Goal: Use online tool/utility: Utilize a website feature to perform a specific function

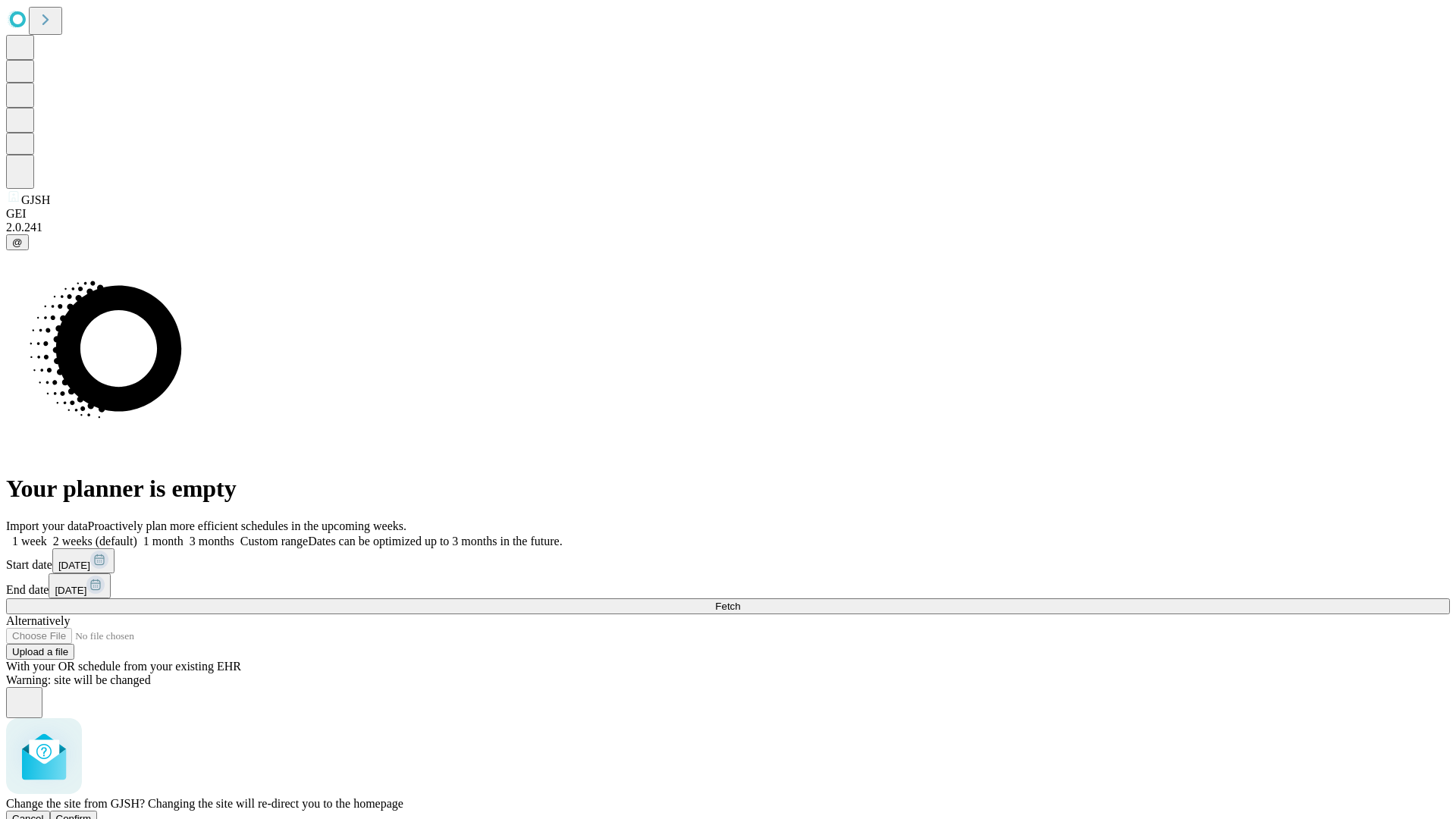
click at [92, 813] on span "Confirm" at bounding box center [74, 818] width 36 height 12
click at [183, 534] on label "1 month" at bounding box center [161, 541] width 47 height 13
click at [740, 601] on span "Fetch" at bounding box center [728, 606] width 25 height 12
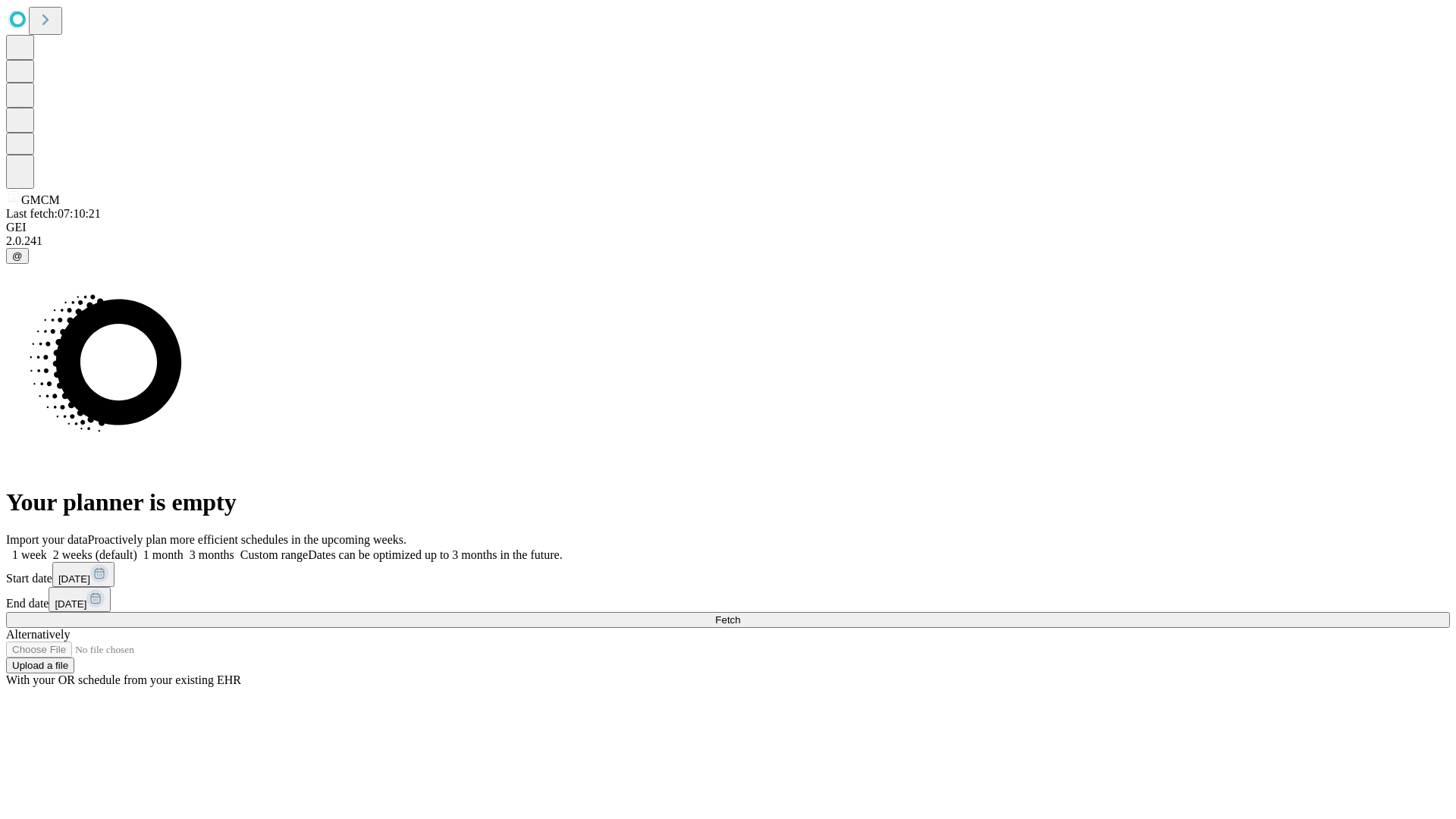
click at [183, 549] on label "1 month" at bounding box center [161, 555] width 47 height 13
click at [740, 614] on span "Fetch" at bounding box center [728, 620] width 25 height 12
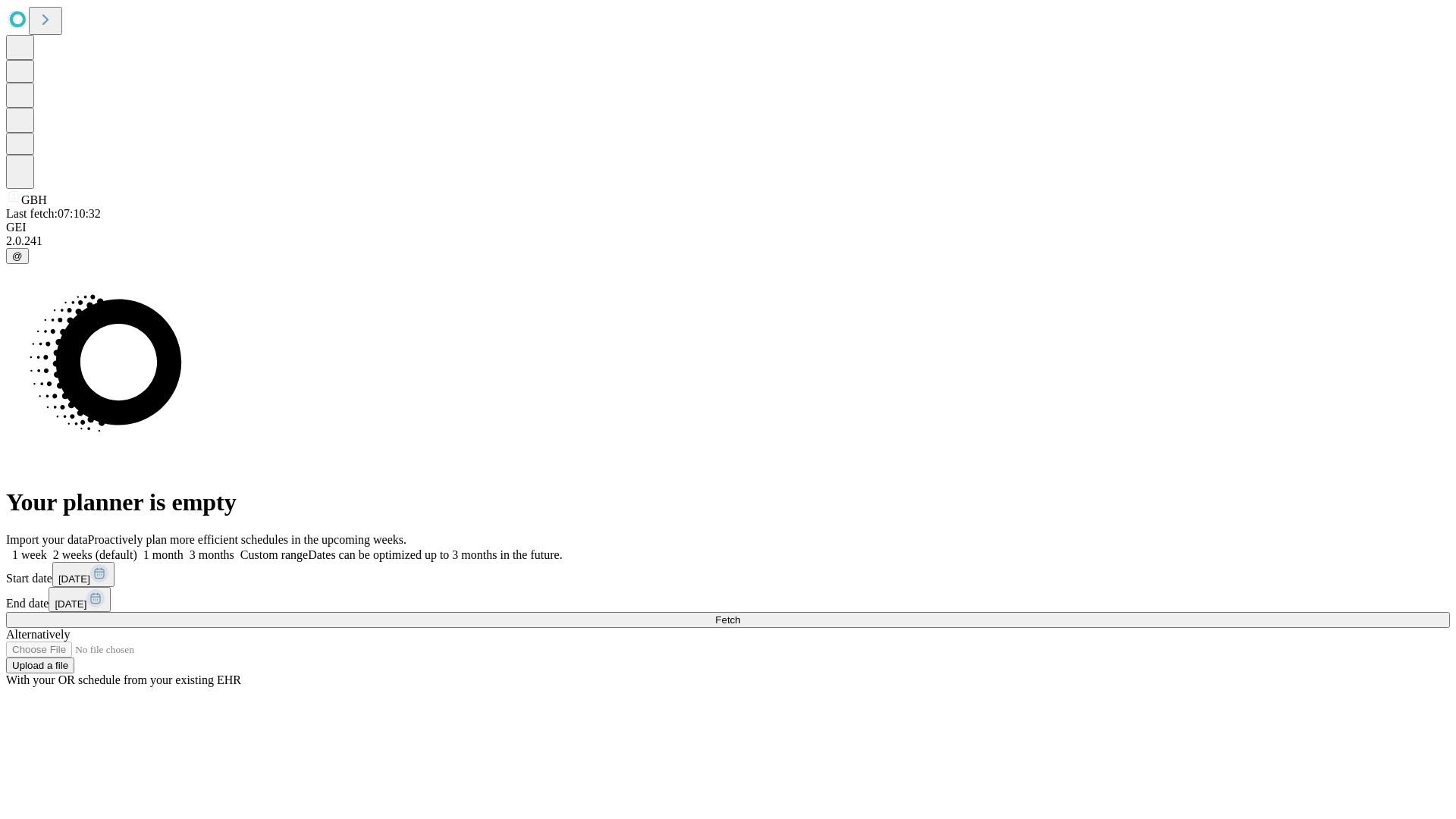
click at [183, 549] on label "1 month" at bounding box center [161, 555] width 47 height 13
click at [740, 614] on span "Fetch" at bounding box center [728, 620] width 25 height 12
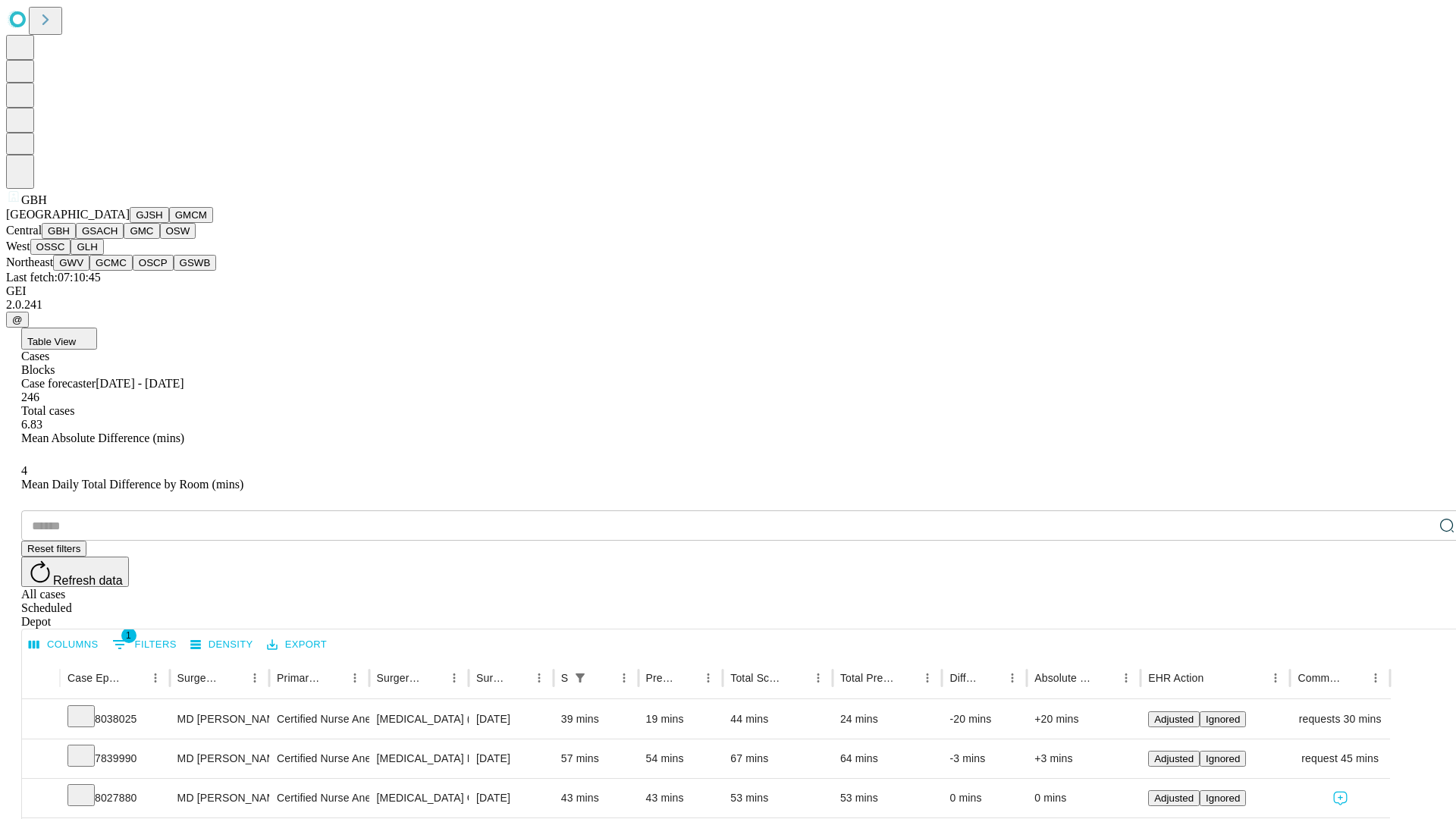
click at [118, 239] on button "GSACH" at bounding box center [99, 231] width 48 height 16
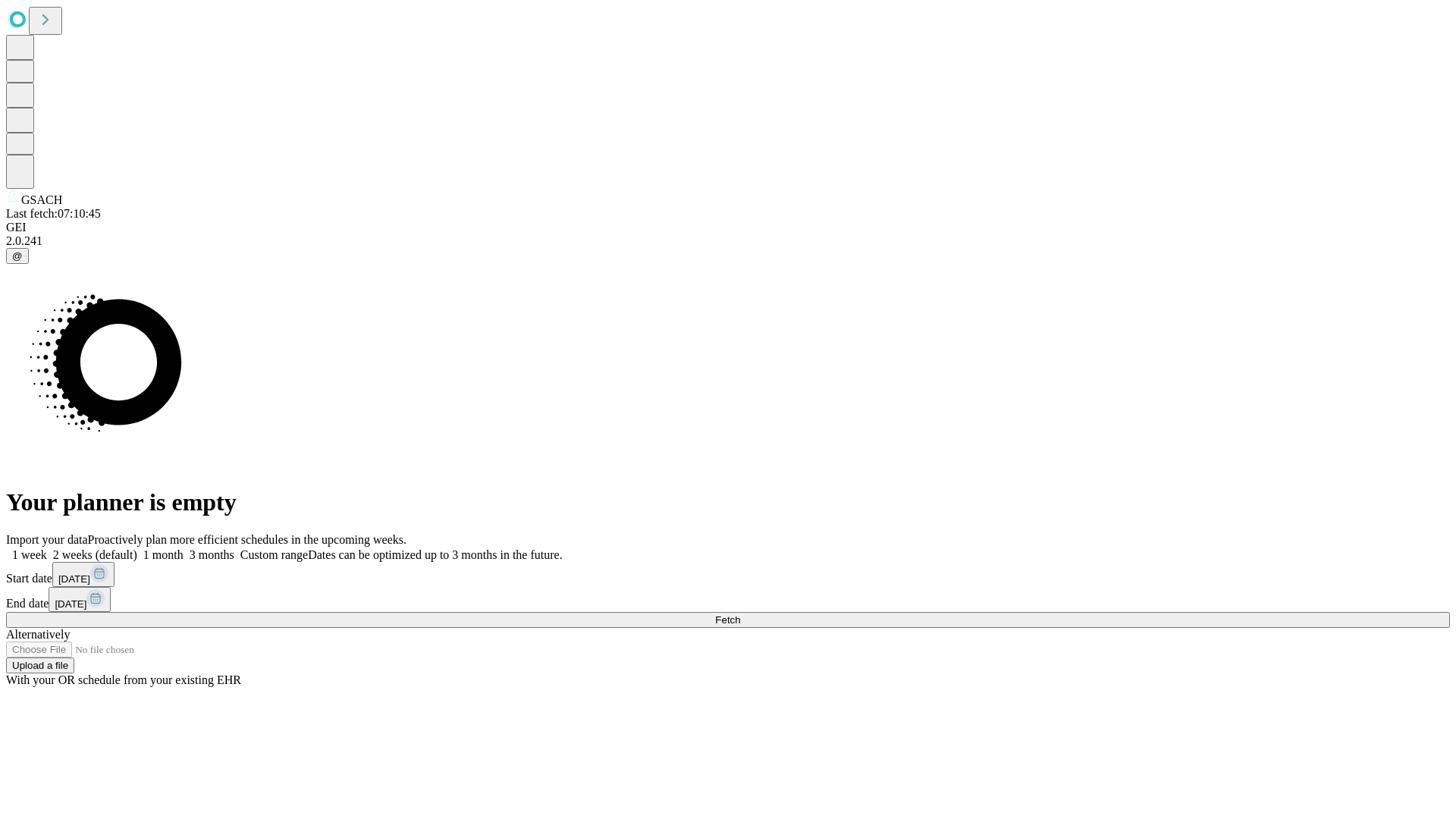
click at [183, 549] on label "1 month" at bounding box center [161, 555] width 47 height 13
click at [740, 614] on span "Fetch" at bounding box center [728, 620] width 25 height 12
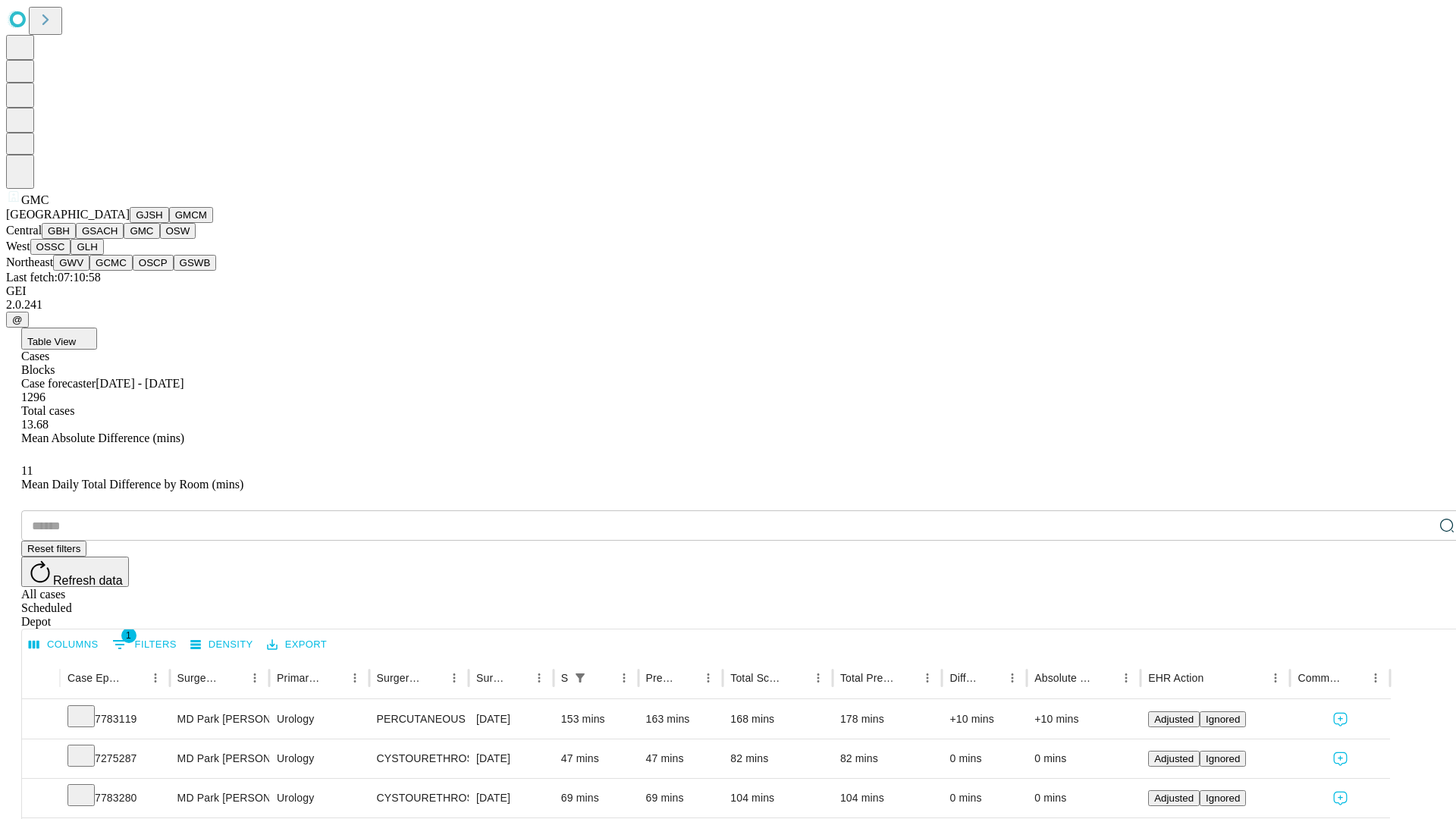
click at [160, 239] on button "OSW" at bounding box center [178, 231] width 37 height 16
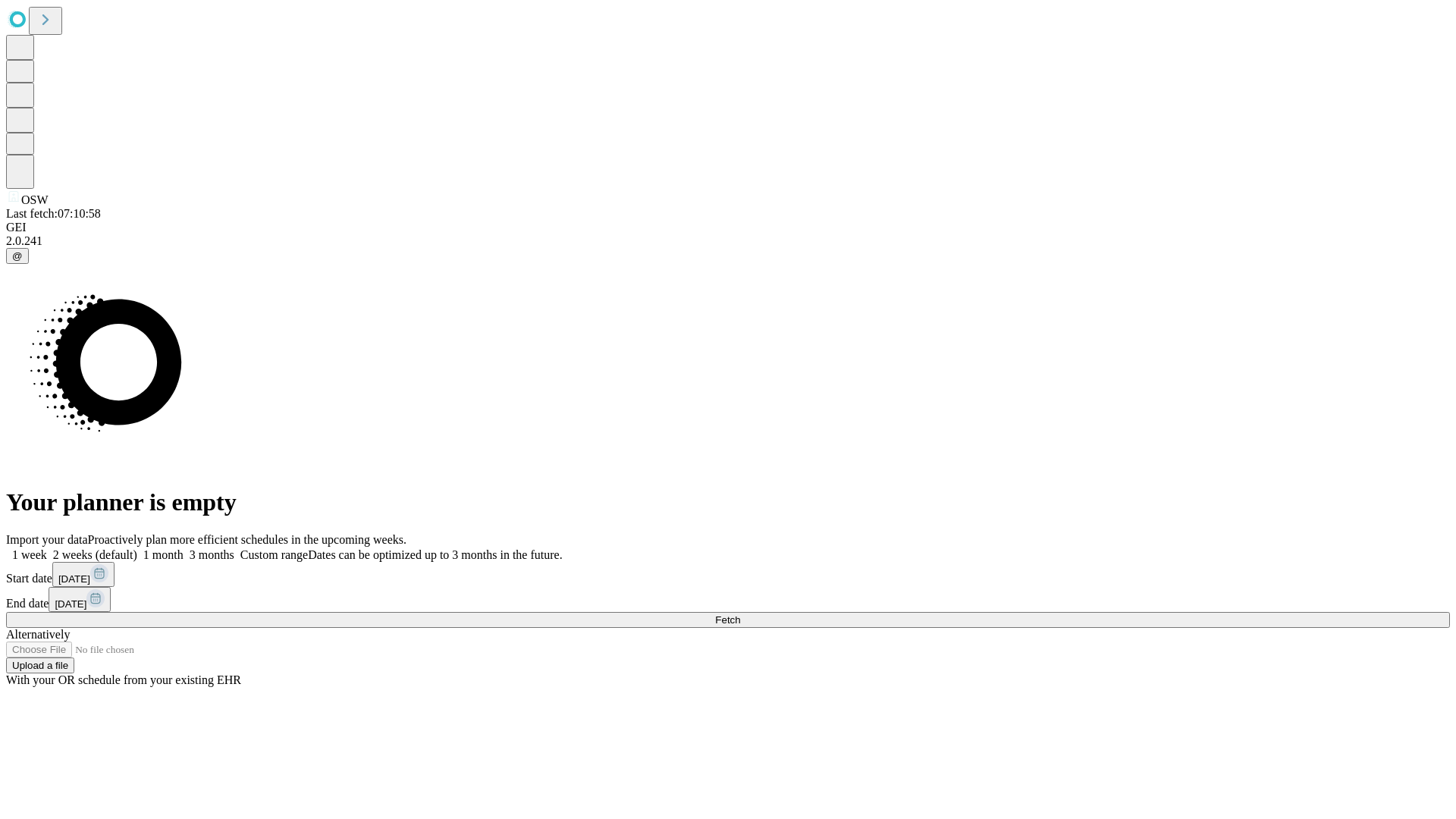
click at [740, 614] on span "Fetch" at bounding box center [728, 620] width 25 height 12
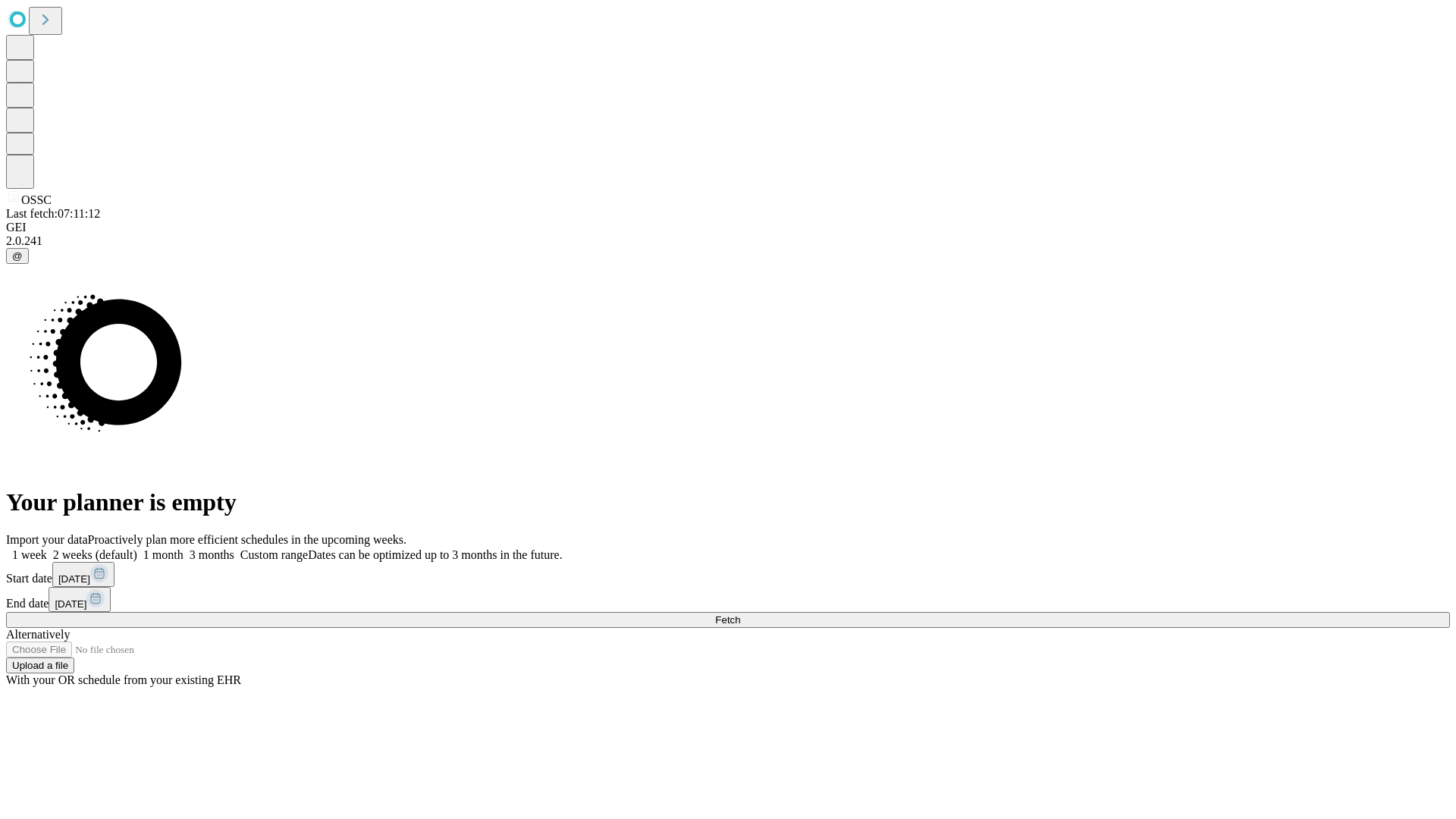
click at [740, 614] on span "Fetch" at bounding box center [728, 620] width 25 height 12
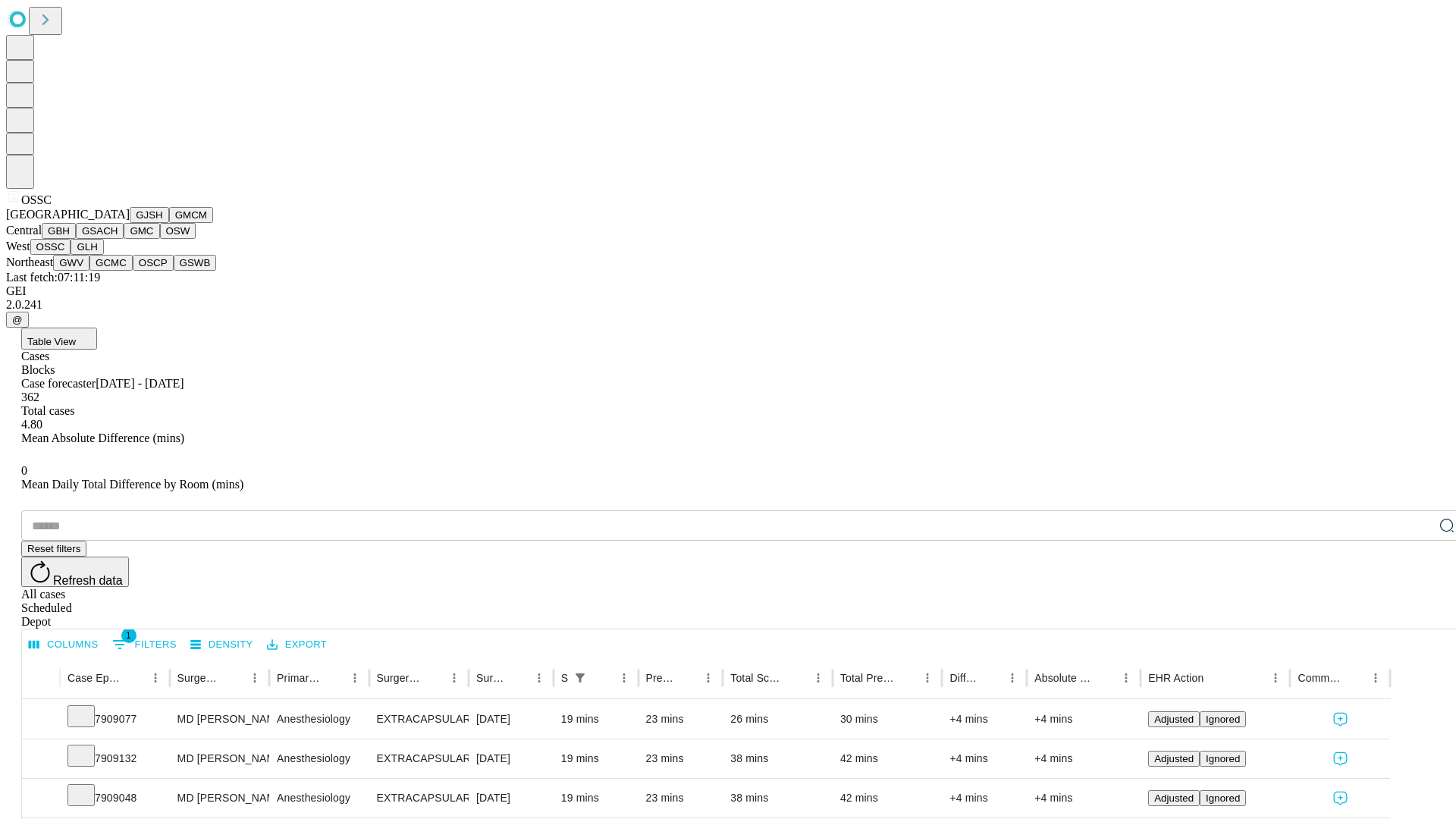
click at [103, 255] on button "GLH" at bounding box center [87, 247] width 32 height 16
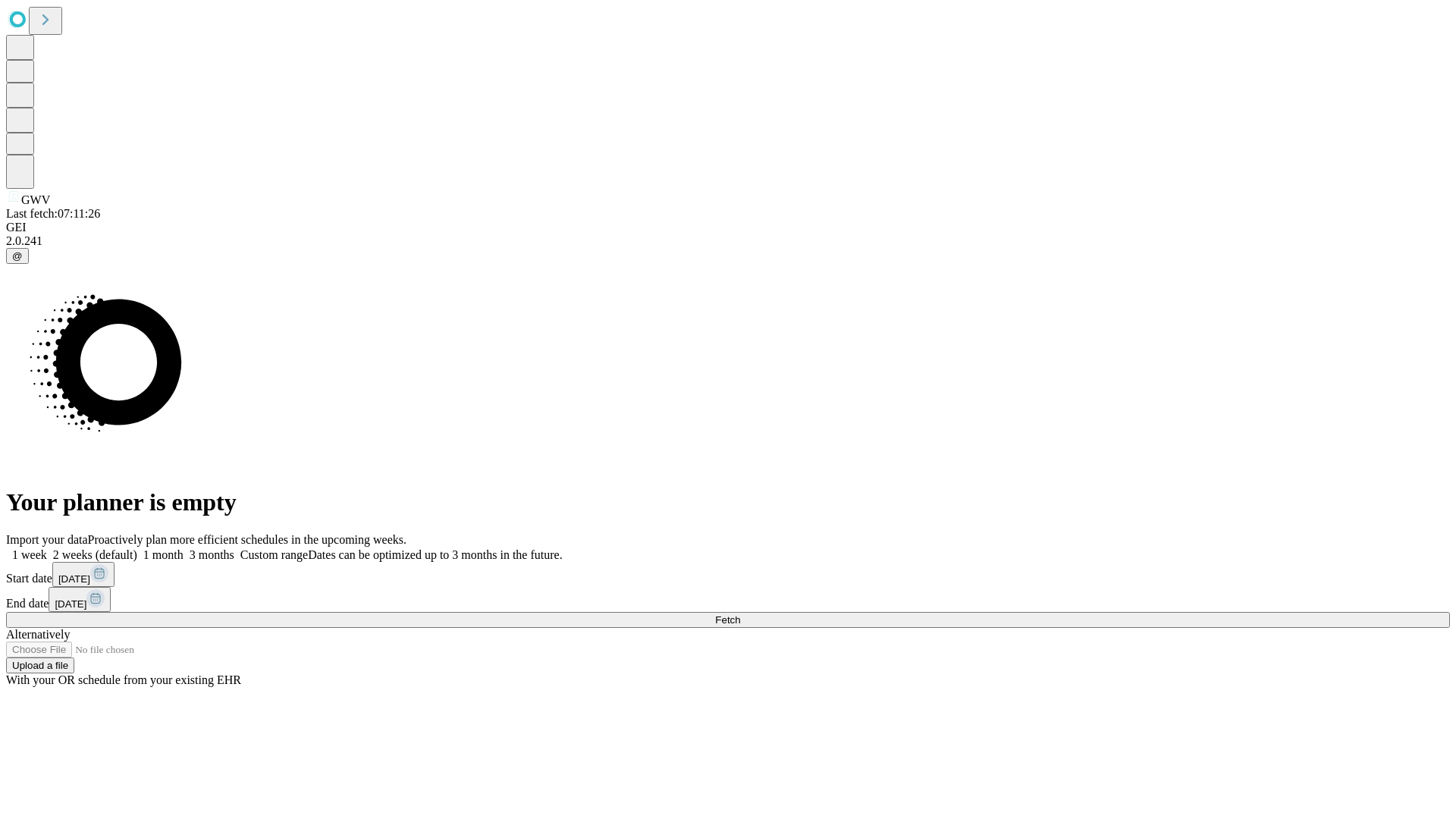
click at [183, 549] on label "1 month" at bounding box center [161, 555] width 47 height 13
click at [740, 614] on span "Fetch" at bounding box center [728, 620] width 25 height 12
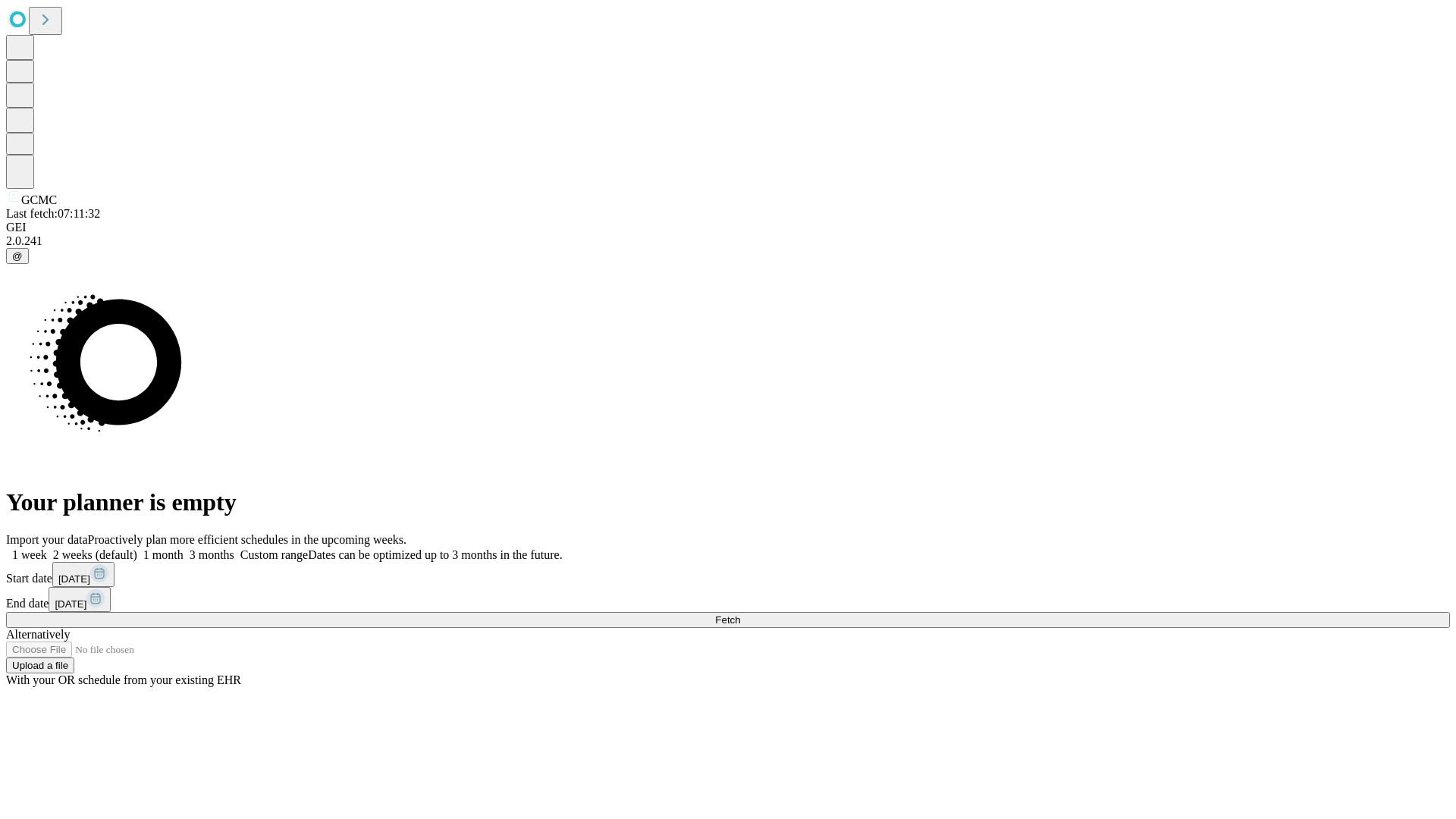
click at [183, 549] on label "1 month" at bounding box center [161, 555] width 47 height 13
click at [740, 614] on span "Fetch" at bounding box center [728, 620] width 25 height 12
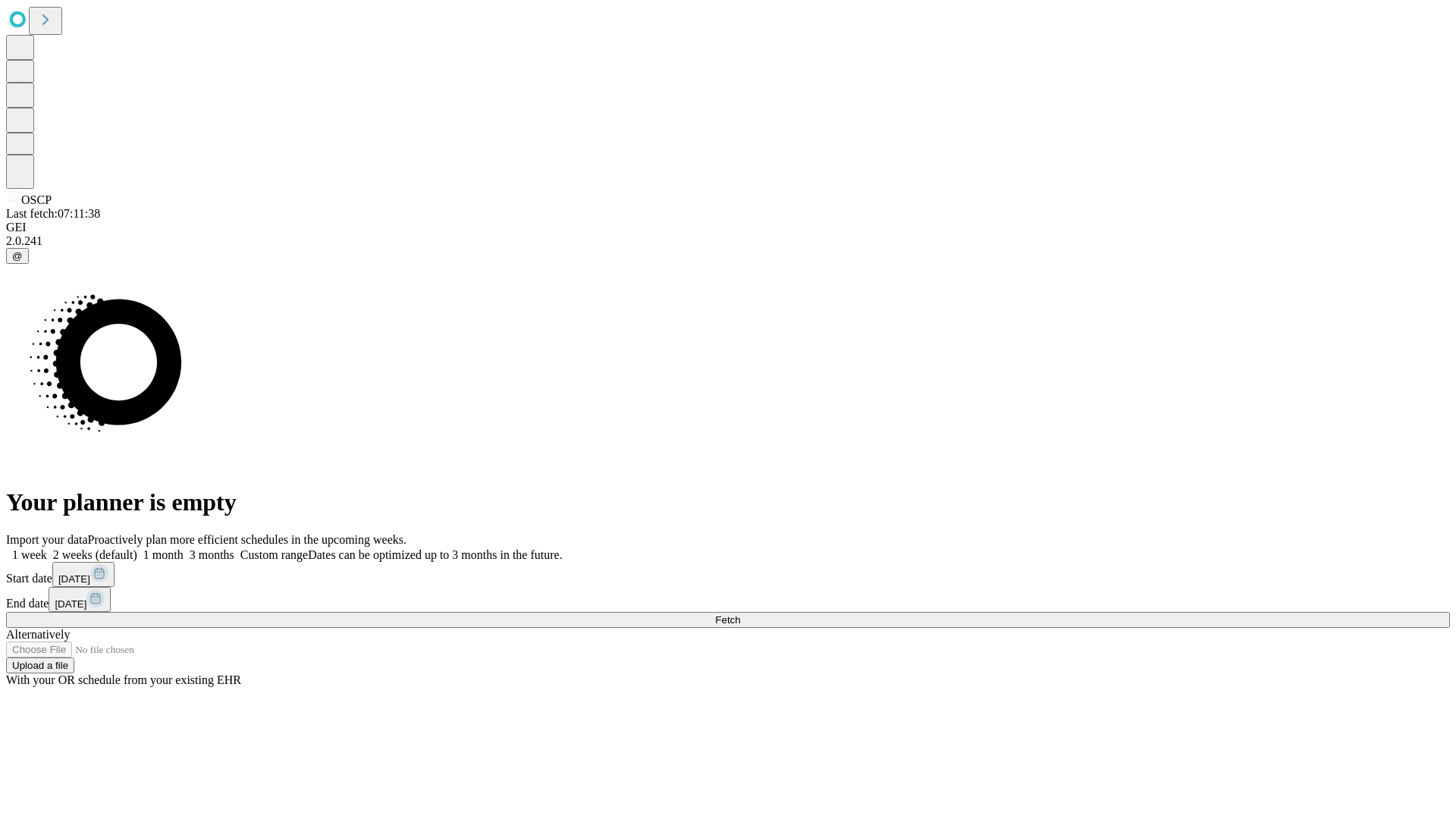
click at [183, 549] on label "1 month" at bounding box center [161, 555] width 47 height 13
click at [740, 614] on span "Fetch" at bounding box center [728, 620] width 25 height 12
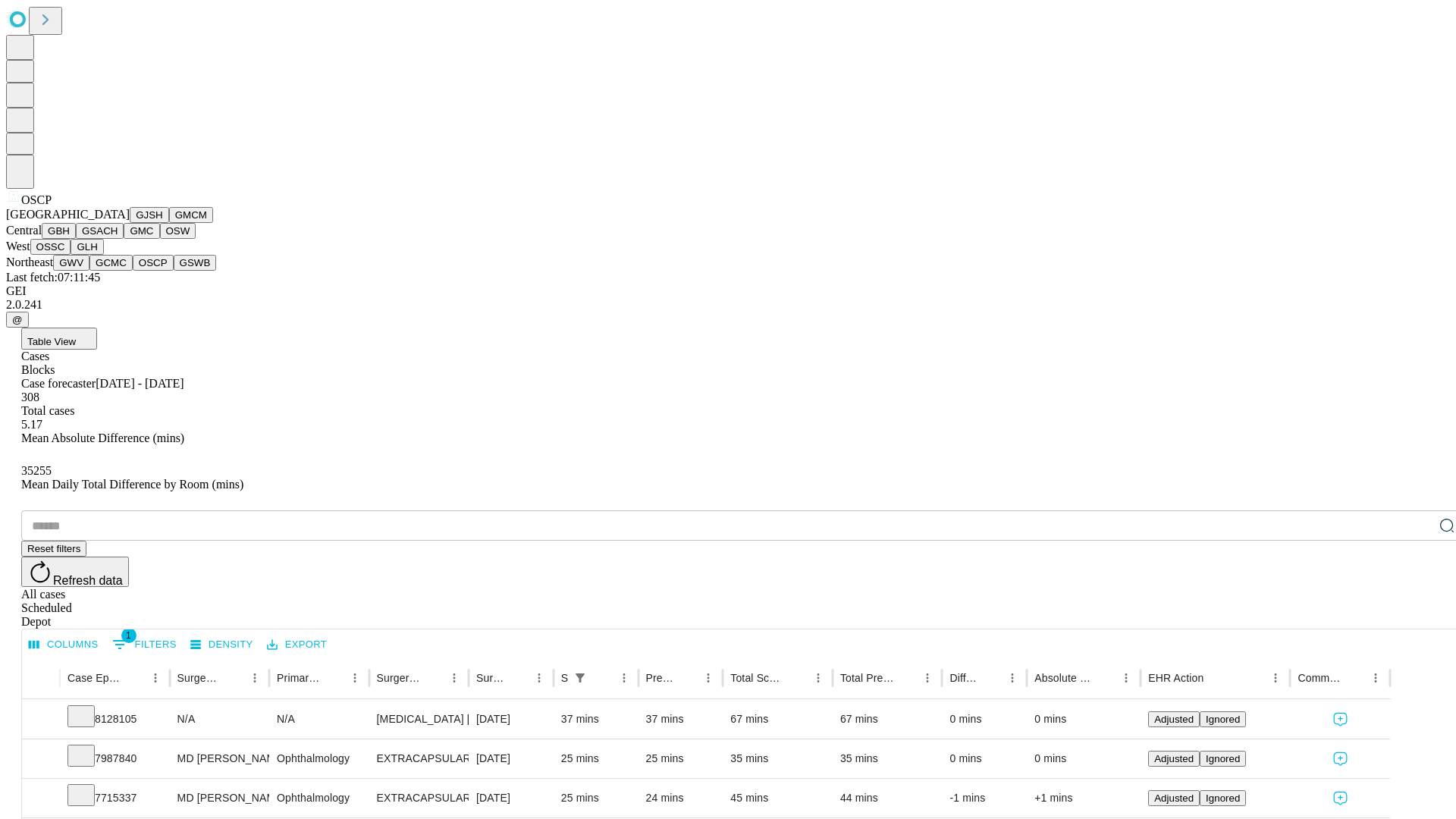
click at [173, 270] on button "GSWB" at bounding box center [195, 263] width 43 height 16
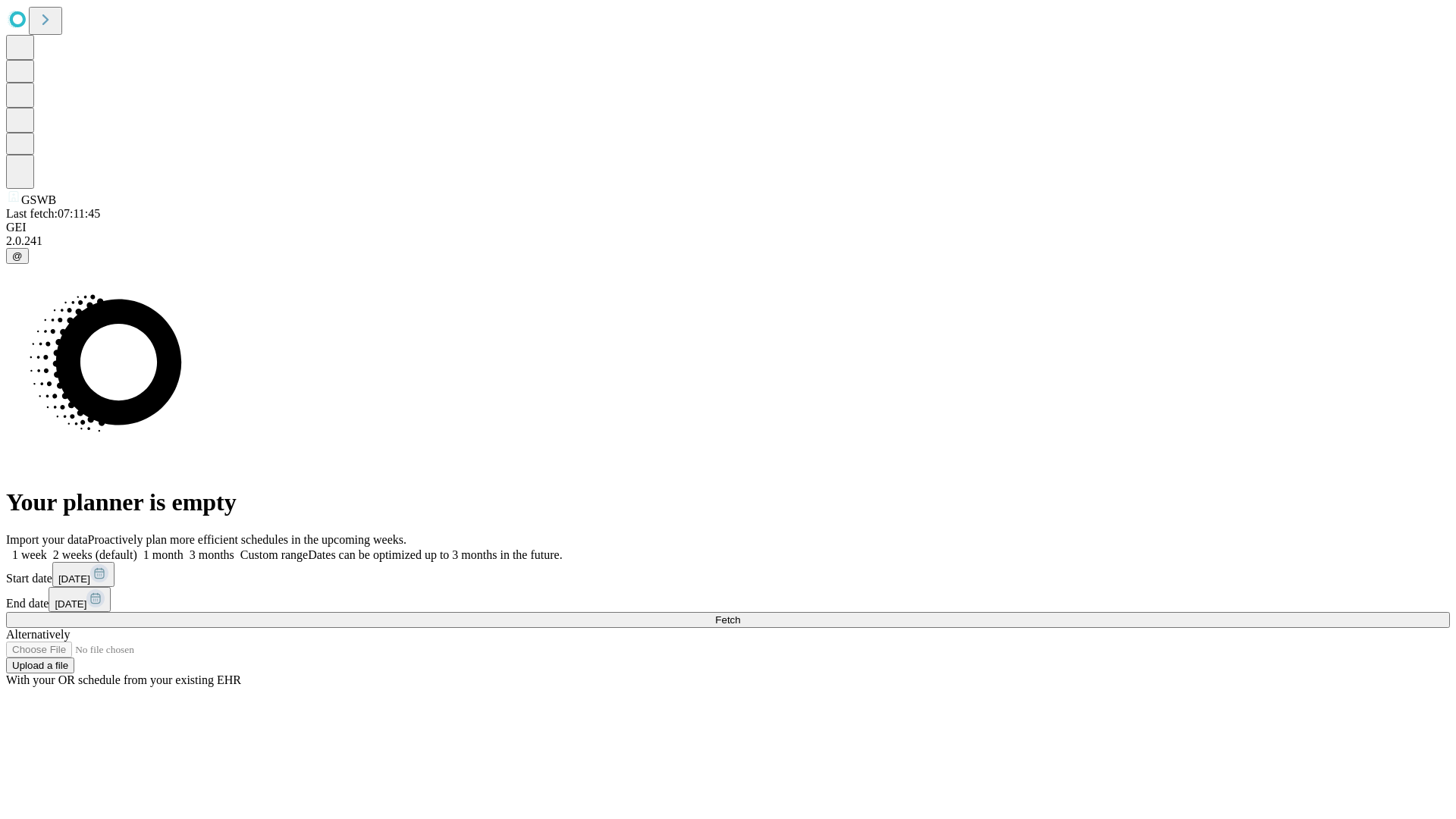
click at [740, 614] on span "Fetch" at bounding box center [728, 620] width 25 height 12
